Goal: Information Seeking & Learning: Learn about a topic

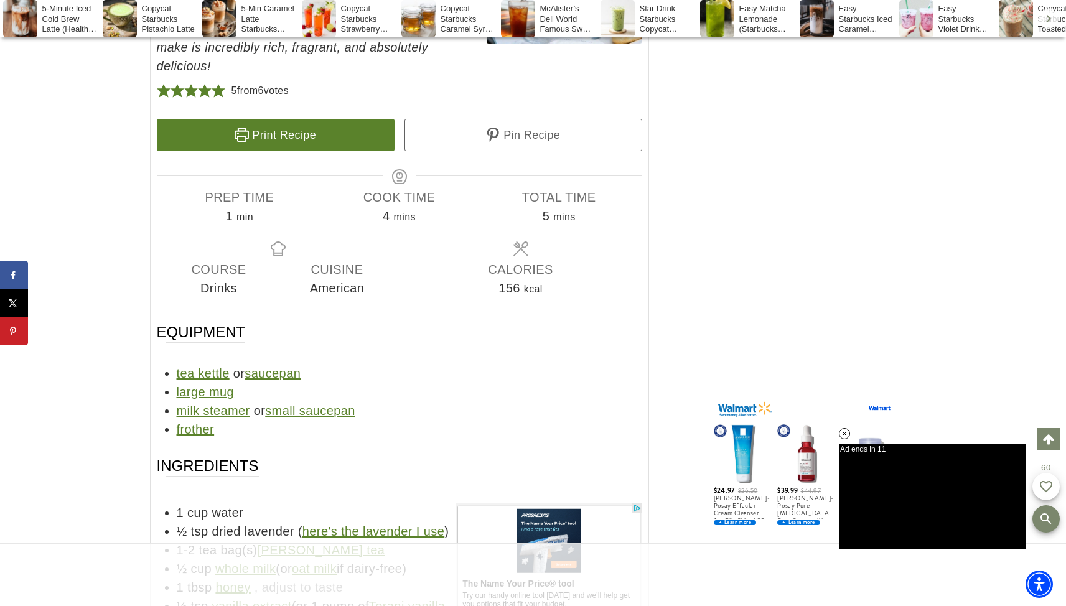
click at [388, 524] on link "here's the lavender I use" at bounding box center [373, 531] width 142 height 14
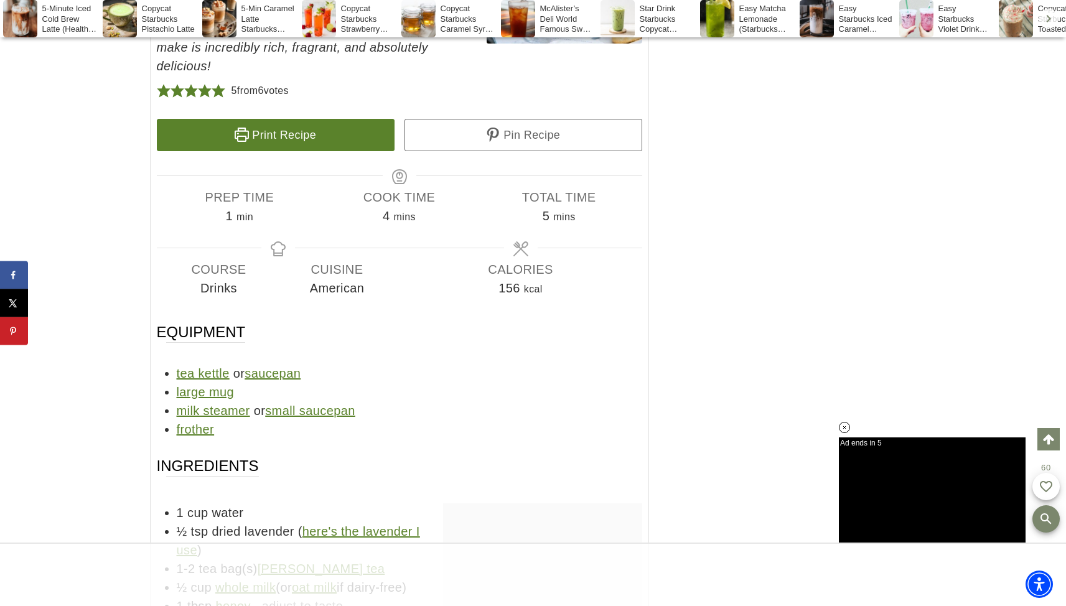
click at [299, 562] on link "[PERSON_NAME] tea" at bounding box center [322, 569] width 128 height 14
click at [314, 580] on link "oat milk" at bounding box center [314, 587] width 45 height 14
click at [238, 599] on link "honey" at bounding box center [232, 606] width 35 height 14
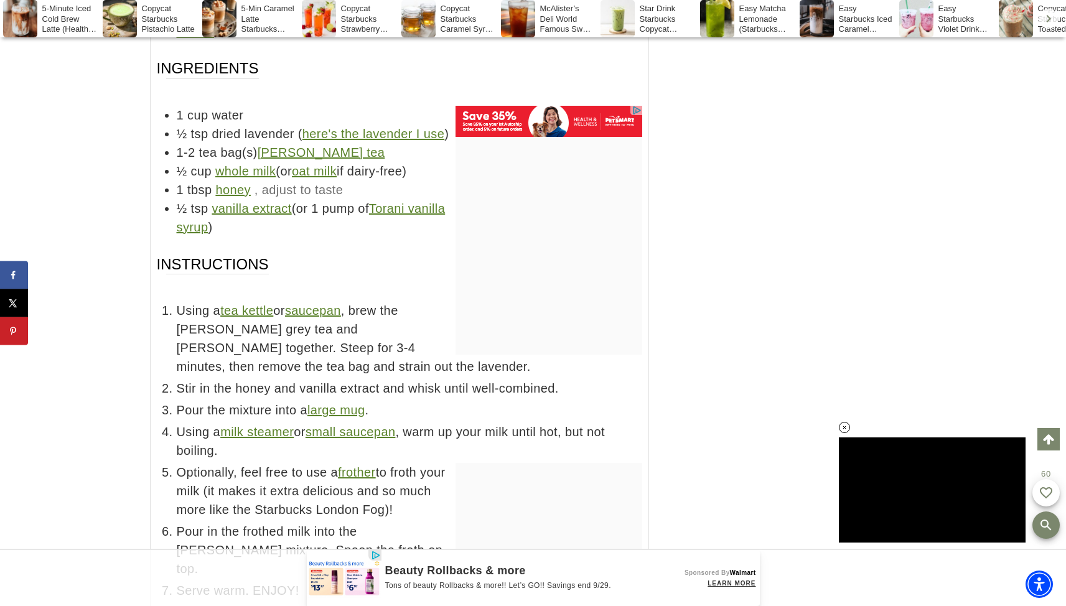
scroll to position [7788, 0]
